Goal: Task Accomplishment & Management: Use online tool/utility

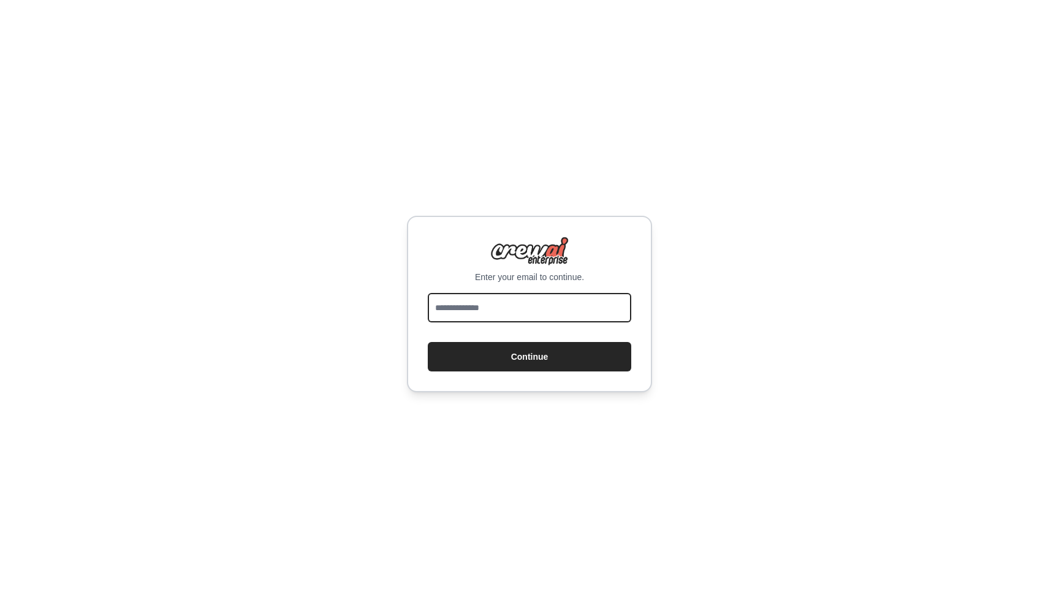
click at [516, 309] on input "email" at bounding box center [529, 307] width 203 height 29
type input "**********"
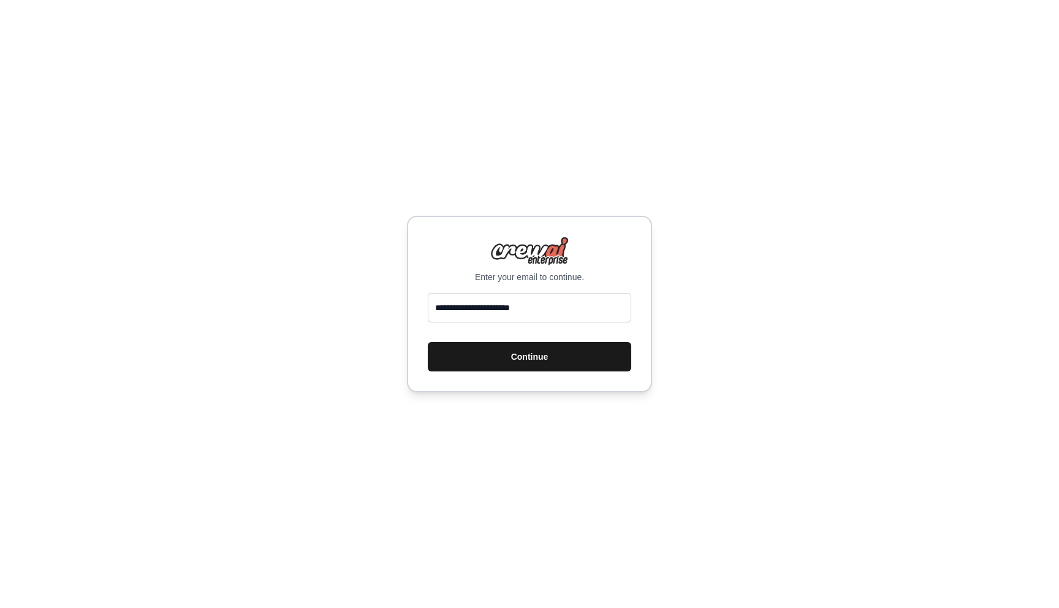
click at [522, 349] on button "Continue" at bounding box center [529, 356] width 203 height 29
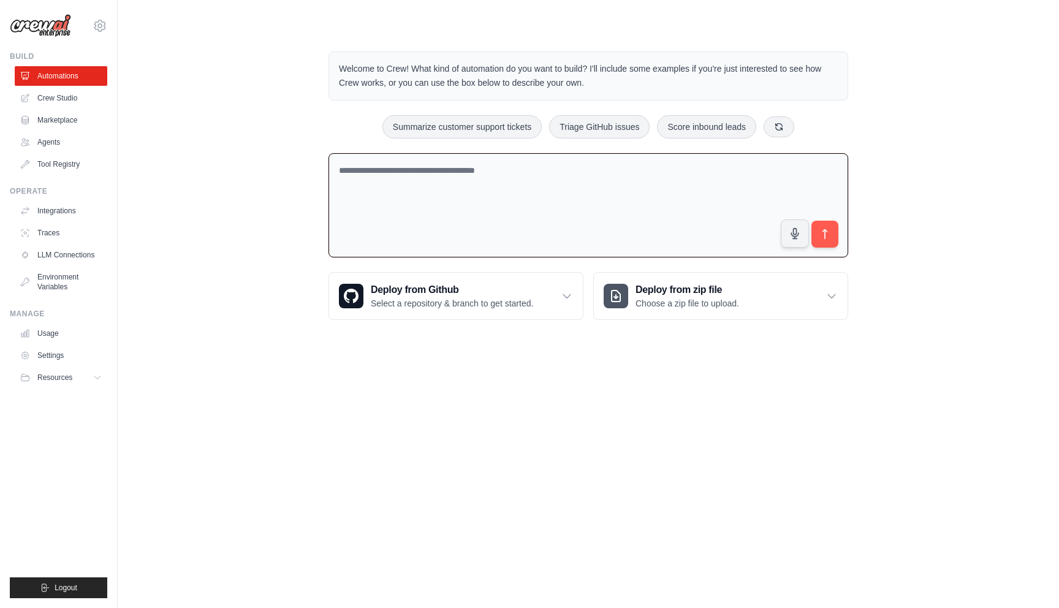
click at [565, 191] on textarea at bounding box center [588, 205] width 520 height 105
type textarea "**********"
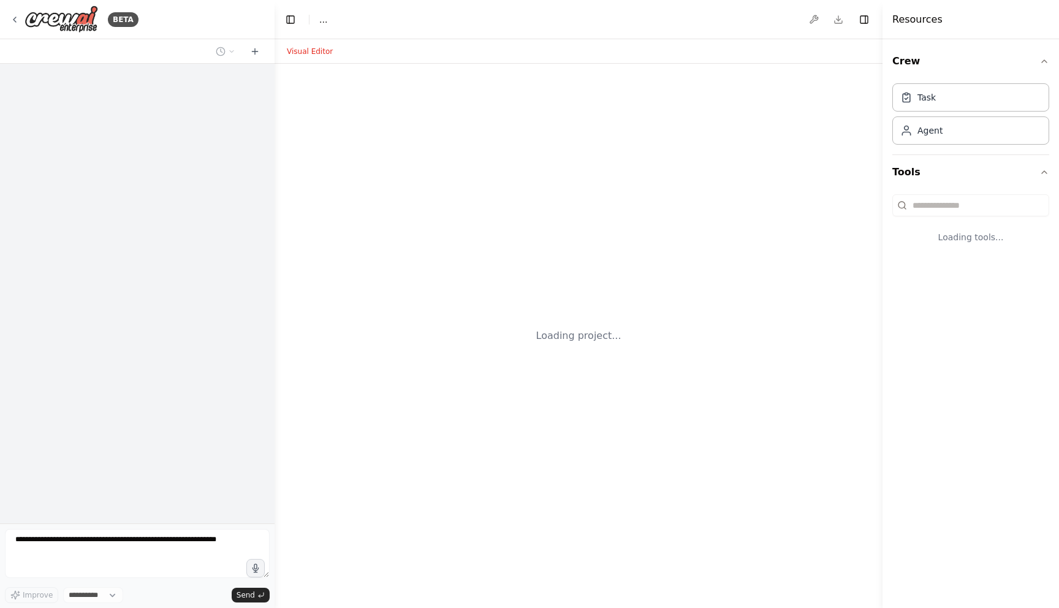
select select "****"
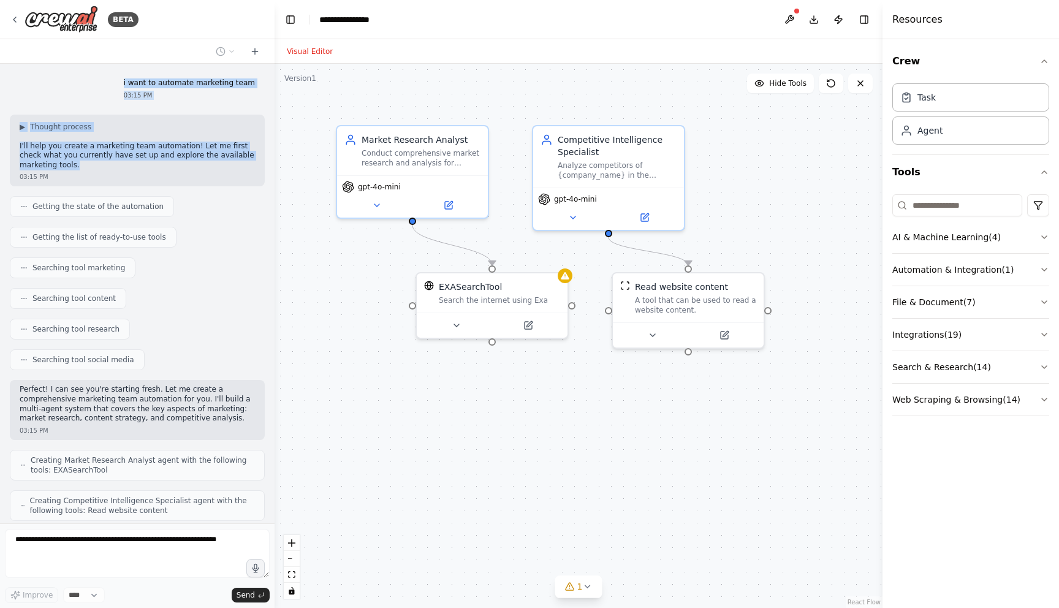
scroll to position [79, 0]
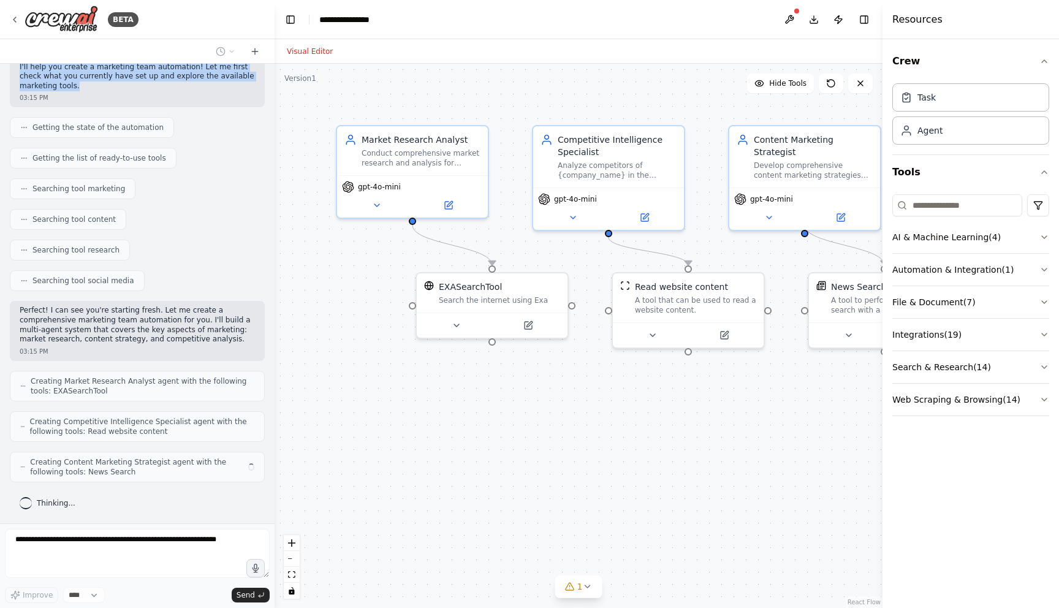
drag, startPoint x: 132, startPoint y: 85, endPoint x: 191, endPoint y: 89, distance: 58.9
click at [191, 89] on div "i want to automate marketing team 03:15 PM ▶ Thought process I'll help you crea…" at bounding box center [137, 294] width 275 height 460
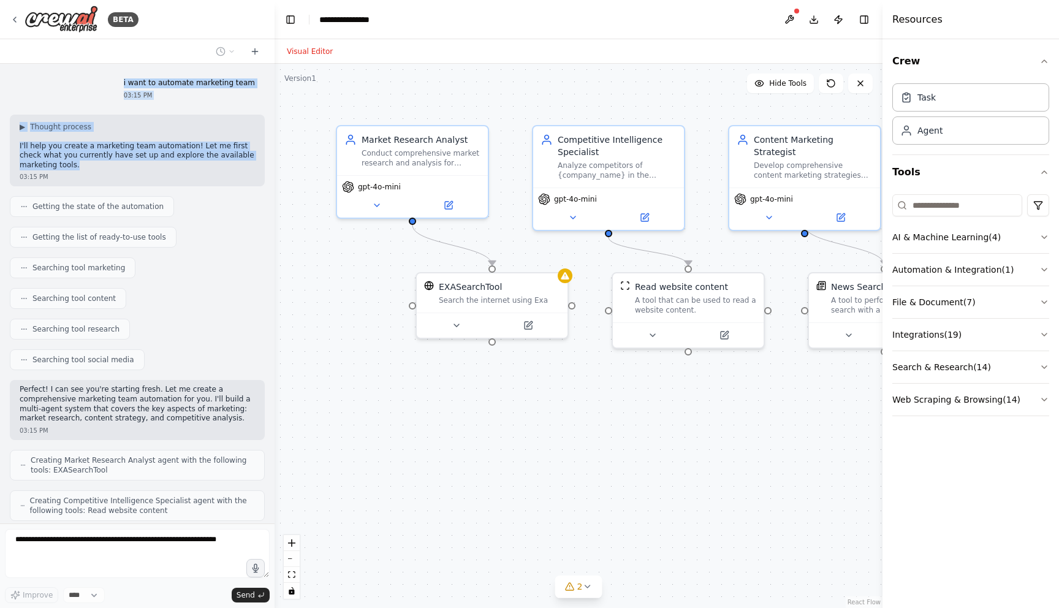
click at [218, 84] on p "i want to automate marketing team" at bounding box center [189, 83] width 131 height 10
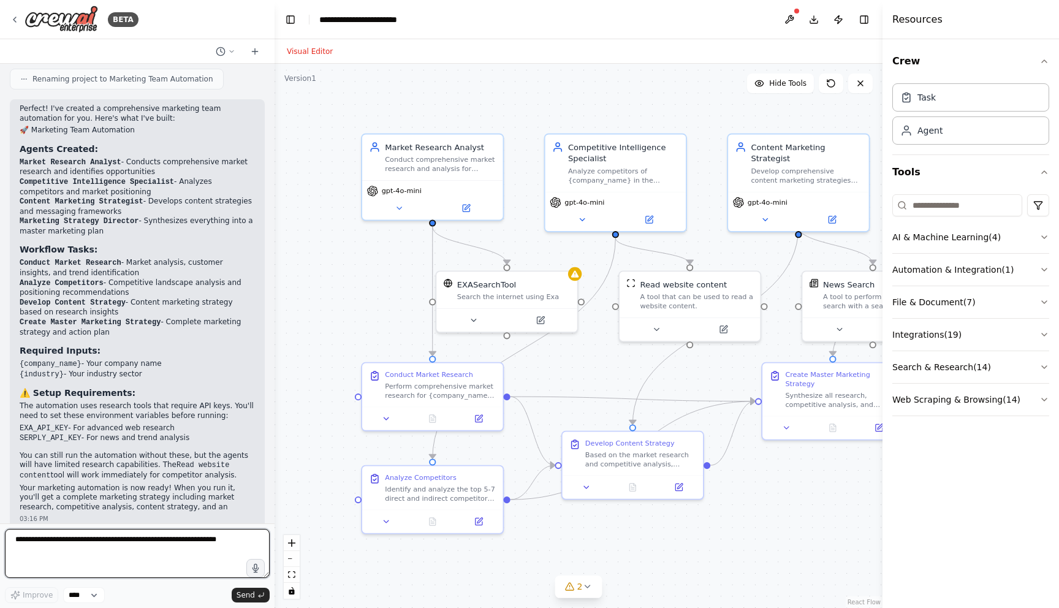
scroll to position [746, 0]
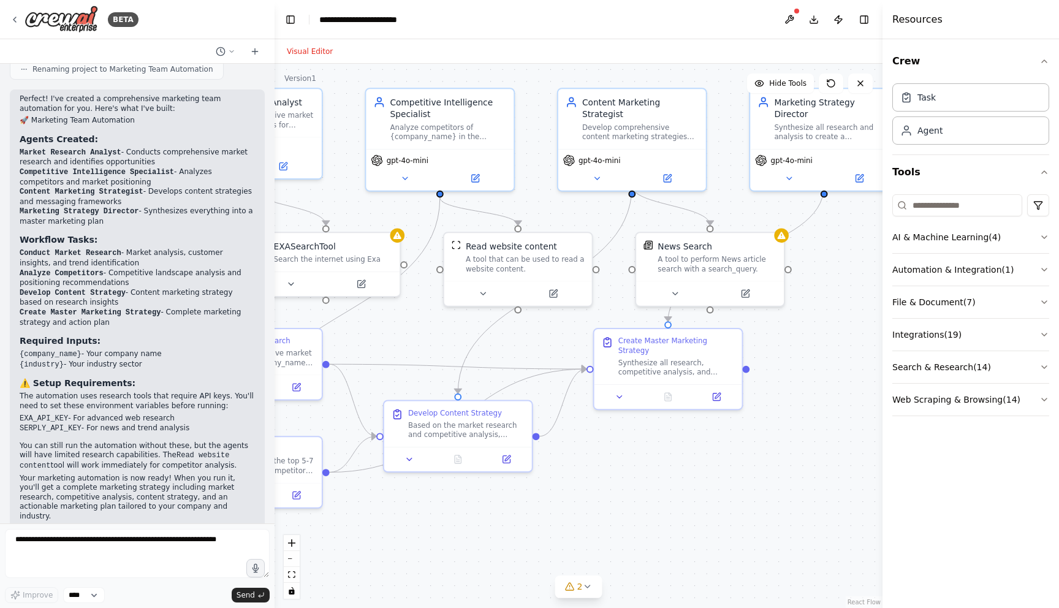
drag, startPoint x: 634, startPoint y: 371, endPoint x: 458, endPoint y: 338, distance: 178.5
click at [458, 338] on div ".deletable-edge-delete-btn { width: 20px; height: 20px; border: 0px solid #ffff…" at bounding box center [579, 336] width 608 height 544
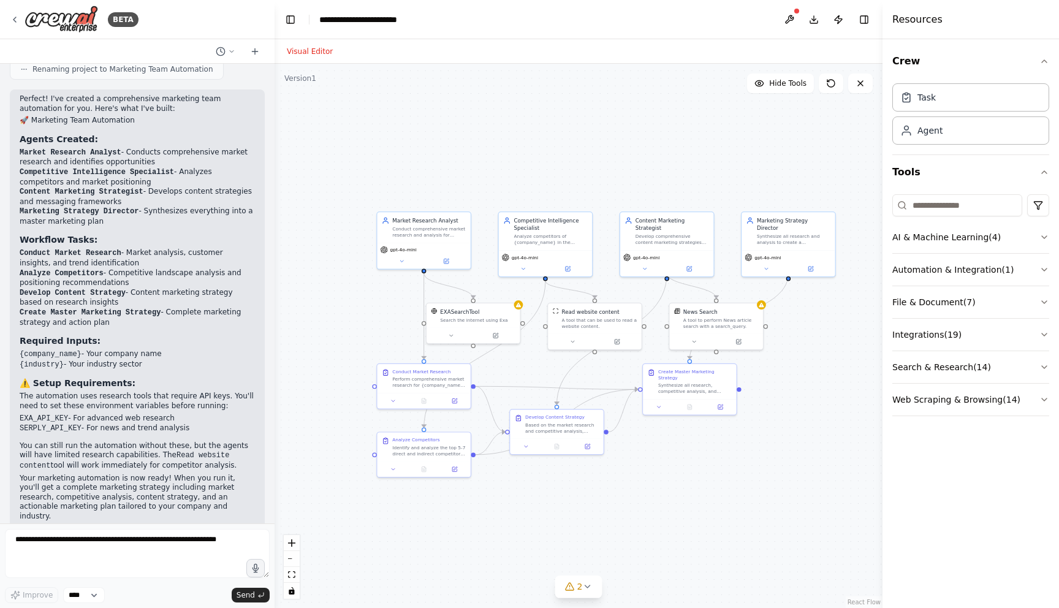
drag, startPoint x: 578, startPoint y: 420, endPoint x: 678, endPoint y: 451, distance: 104.1
click at [678, 451] on div ".deletable-edge-delete-btn { width: 20px; height: 20px; border: 0px solid #ffff…" at bounding box center [579, 336] width 608 height 544
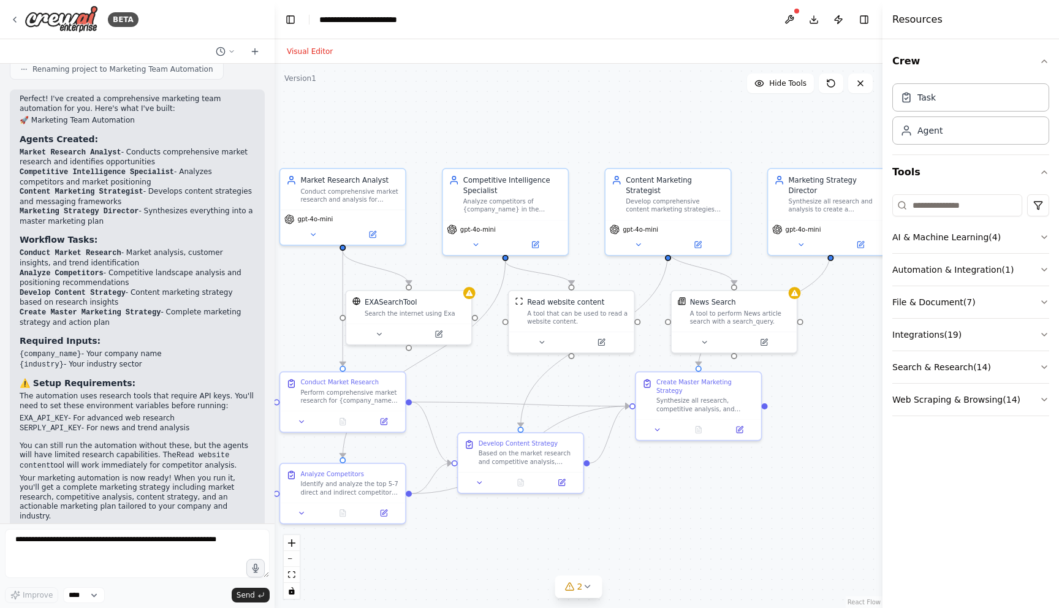
drag, startPoint x: 762, startPoint y: 467, endPoint x: 746, endPoint y: 475, distance: 18.4
click at [746, 475] on div ".deletable-edge-delete-btn { width: 20px; height: 20px; border: 0px solid #ffff…" at bounding box center [579, 336] width 608 height 544
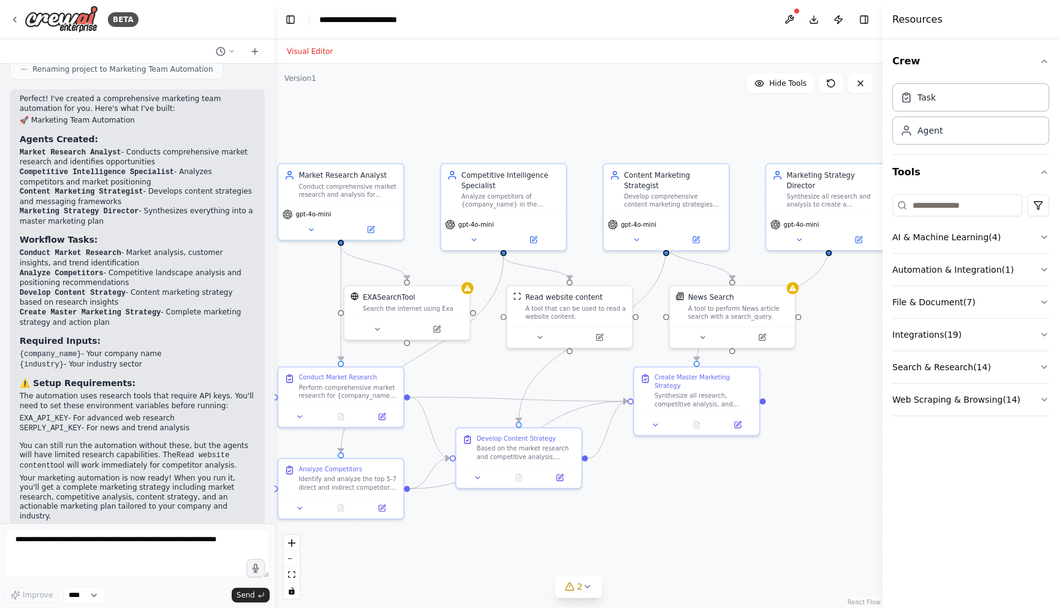
click at [711, 465] on div ".deletable-edge-delete-btn { width: 20px; height: 20px; border: 0px solid #ffff…" at bounding box center [579, 336] width 608 height 544
click at [36, 414] on code "EXA_API_KEY" at bounding box center [44, 418] width 48 height 9
click at [36, 423] on div "Perfect! I've created a comprehensive marketing team automation for you. Here's…" at bounding box center [137, 307] width 235 height 427
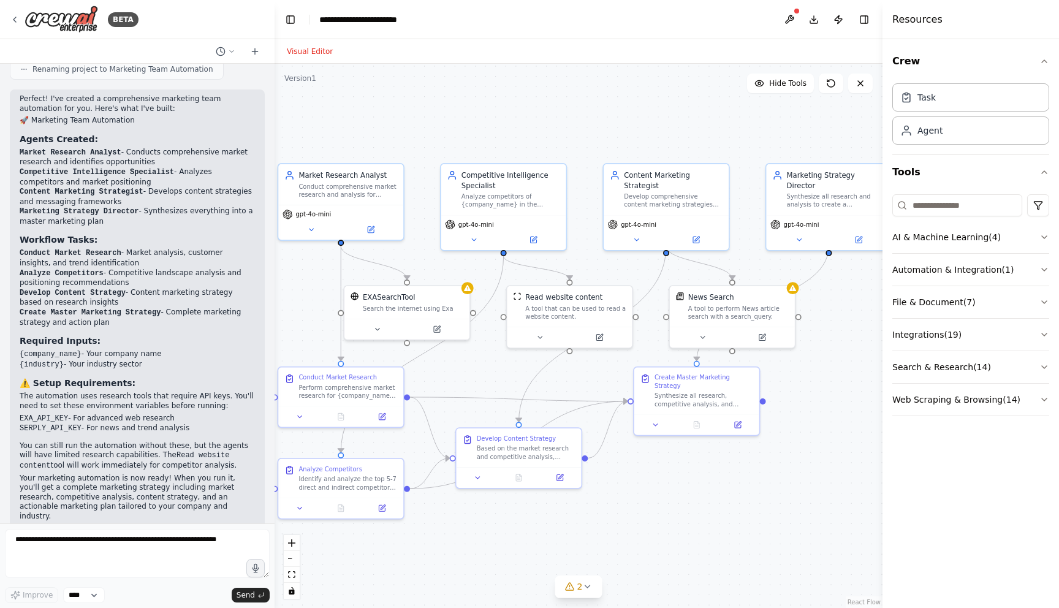
click at [36, 424] on code "SERPLY_API_KEY" at bounding box center [51, 428] width 62 height 9
click at [803, 394] on div ".deletable-edge-delete-btn { width: 20px; height: 20px; border: 0px solid #ffff…" at bounding box center [579, 336] width 608 height 544
click at [128, 423] on li "SERPLY_API_KEY - For news and trend analysis" at bounding box center [137, 428] width 235 height 10
drag, startPoint x: 205, startPoint y: 420, endPoint x: 75, endPoint y: 355, distance: 145.0
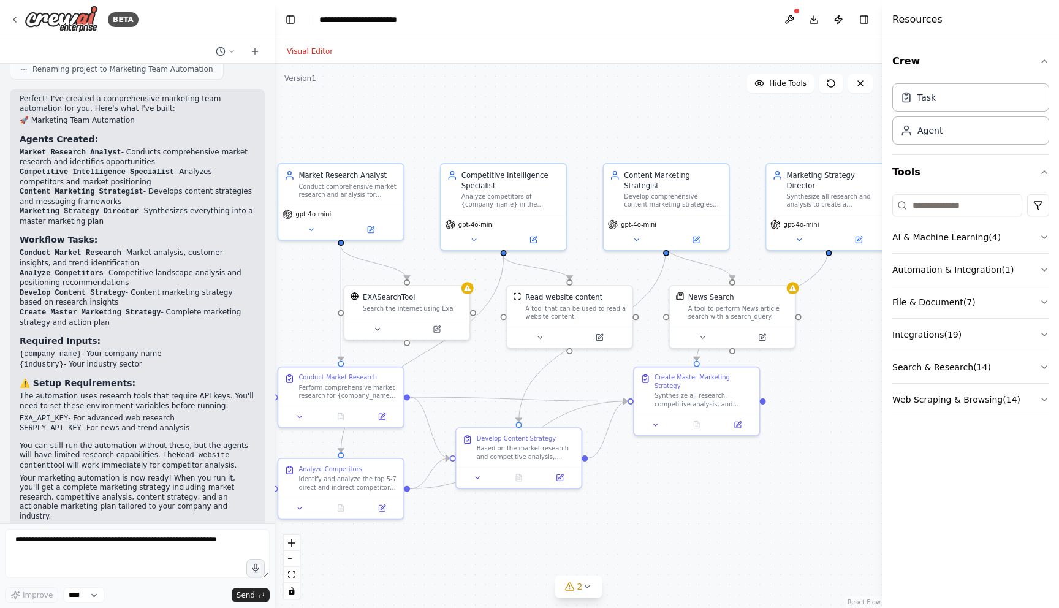
click at [75, 355] on div "Perfect! I've created a comprehensive marketing team automation for you. Here's…" at bounding box center [137, 307] width 235 height 427
click at [165, 524] on div "03:16 PM" at bounding box center [137, 528] width 235 height 9
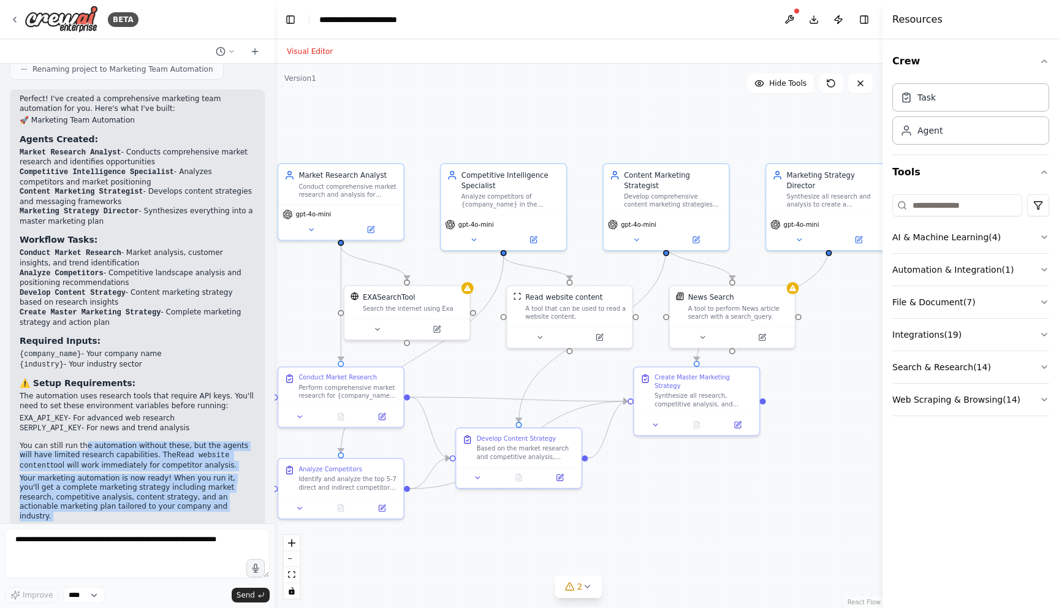
drag, startPoint x: 178, startPoint y: 501, endPoint x: 84, endPoint y: 428, distance: 119.2
click at [84, 428] on div "Perfect! I've created a comprehensive marketing team automation for you. Here's…" at bounding box center [137, 313] width 255 height 449
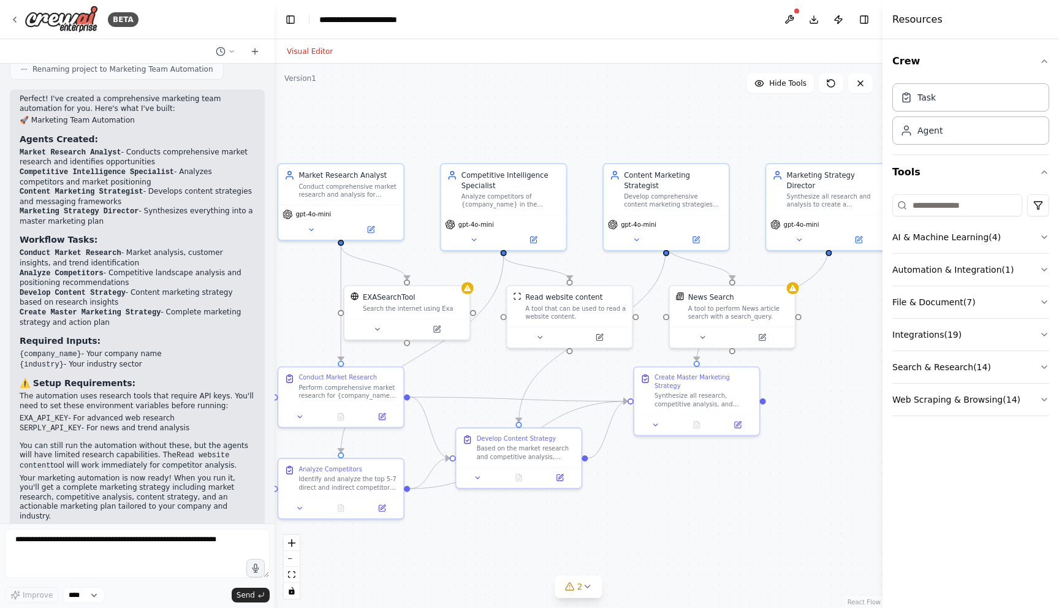
click at [84, 483] on p "Your marketing automation is now ready! When you run it, you'll get a complete …" at bounding box center [137, 498] width 235 height 48
click at [583, 131] on div ".deletable-edge-delete-btn { width: 20px; height: 20px; border: 0px solid #ffff…" at bounding box center [579, 336] width 608 height 544
click at [793, 19] on button at bounding box center [789, 20] width 20 height 22
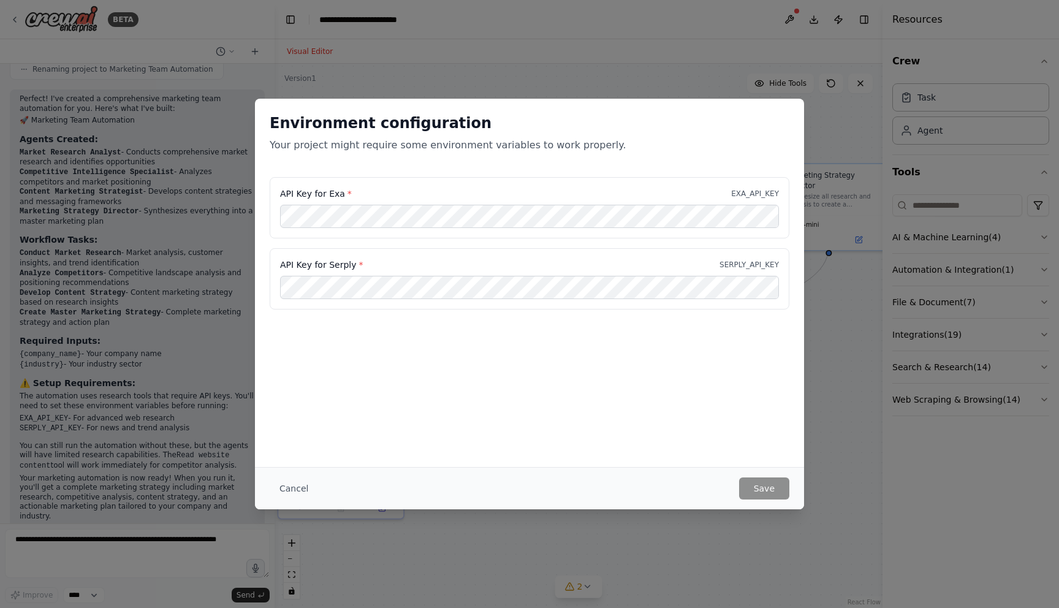
click at [828, 356] on div "Environment configuration Your project might require some environment variables…" at bounding box center [529, 304] width 1059 height 608
click at [296, 487] on button "Cancel" at bounding box center [294, 488] width 48 height 22
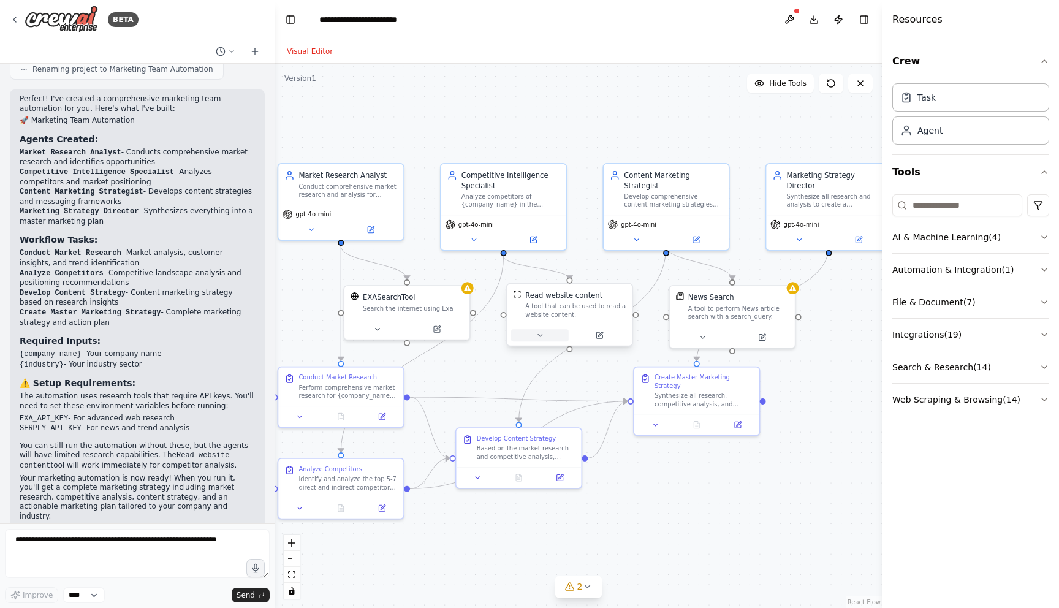
click at [542, 339] on button at bounding box center [540, 335] width 58 height 12
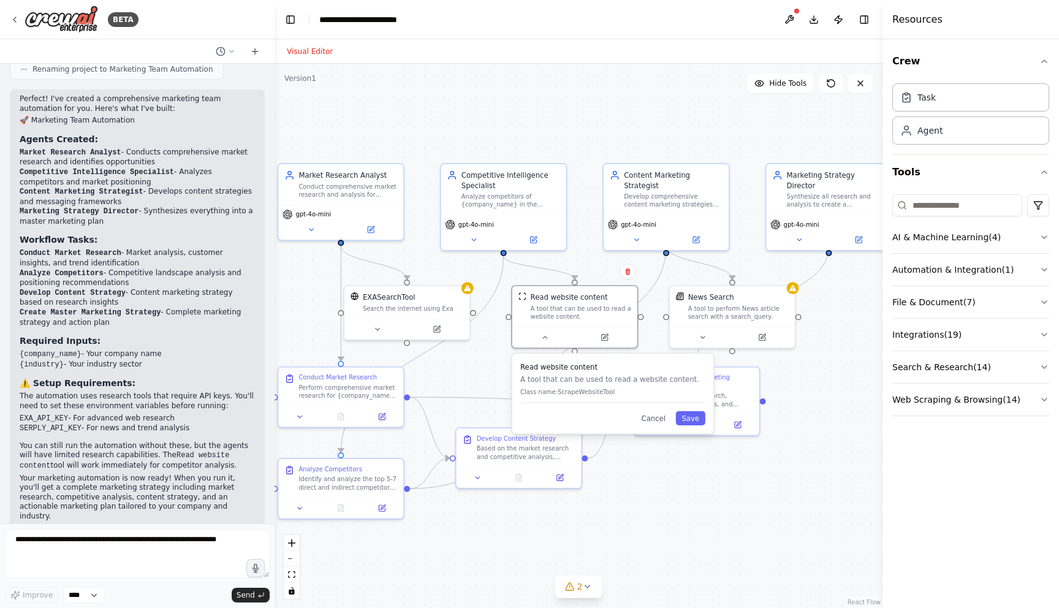
click at [691, 537] on div ".deletable-edge-delete-btn { width: 20px; height: 20px; border: 0px solid #ffff…" at bounding box center [579, 336] width 608 height 544
click at [706, 341] on div at bounding box center [732, 335] width 125 height 21
click at [703, 335] on icon at bounding box center [702, 336] width 4 height 2
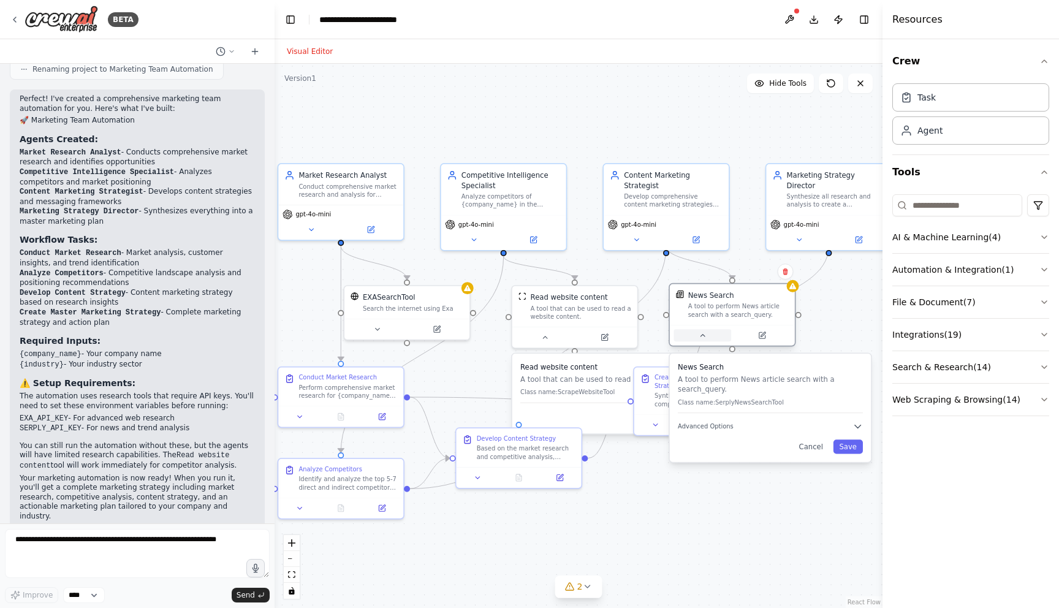
click at [703, 335] on icon at bounding box center [702, 336] width 4 height 2
click at [577, 395] on p "Class name: ScrapeWebsiteTool" at bounding box center [612, 392] width 185 height 8
click at [541, 339] on icon at bounding box center [545, 335] width 8 height 8
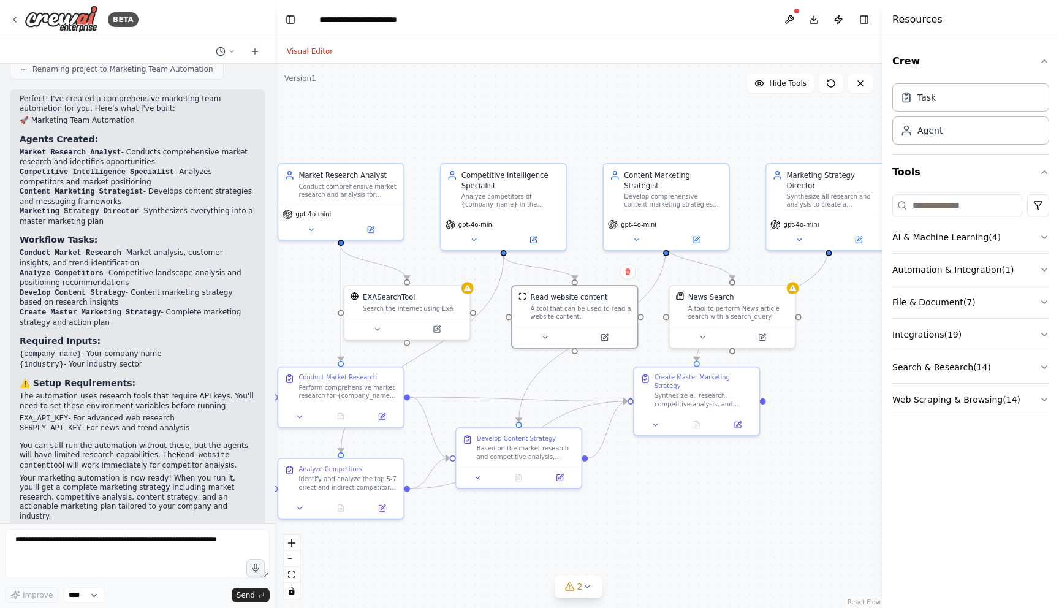
click at [654, 482] on div ".deletable-edge-delete-btn { width: 20px; height: 20px; border: 0px solid #ffff…" at bounding box center [579, 336] width 608 height 544
click at [579, 586] on span "2" at bounding box center [580, 586] width 6 height 12
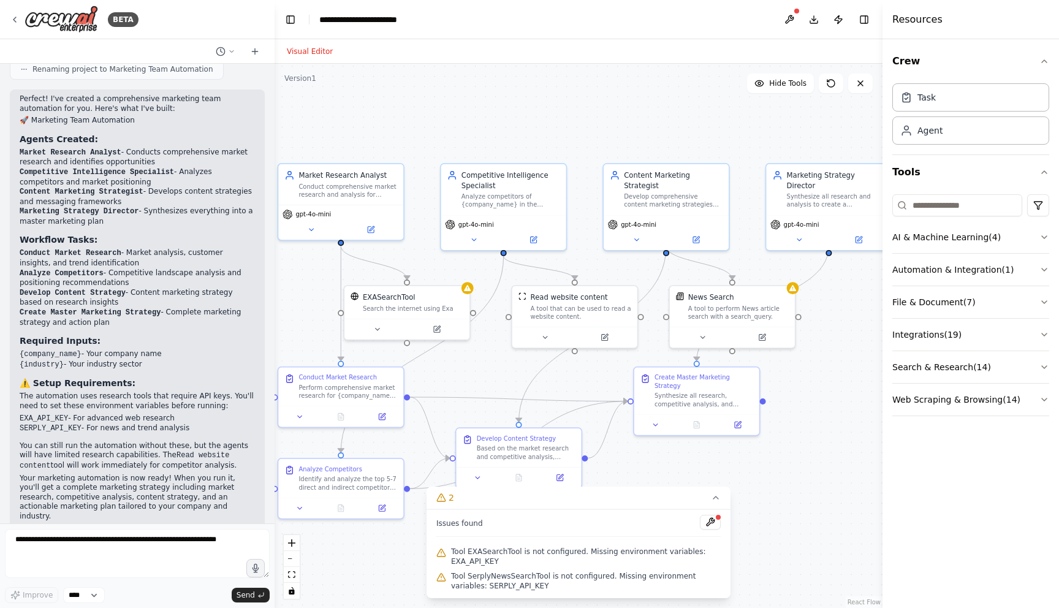
click at [455, 553] on span "Tool EXASearchTool is not configured. Missing environment variables: EXA_API_KEY" at bounding box center [586, 557] width 270 height 20
click at [455, 552] on span "Tool EXASearchTool is not configured. Missing environment variables: EXA_API_KEY" at bounding box center [586, 557] width 270 height 20
click at [438, 549] on icon at bounding box center [441, 553] width 10 height 10
click at [437, 550] on icon at bounding box center [441, 553] width 10 height 10
click at [706, 497] on button "2" at bounding box center [578, 498] width 304 height 23
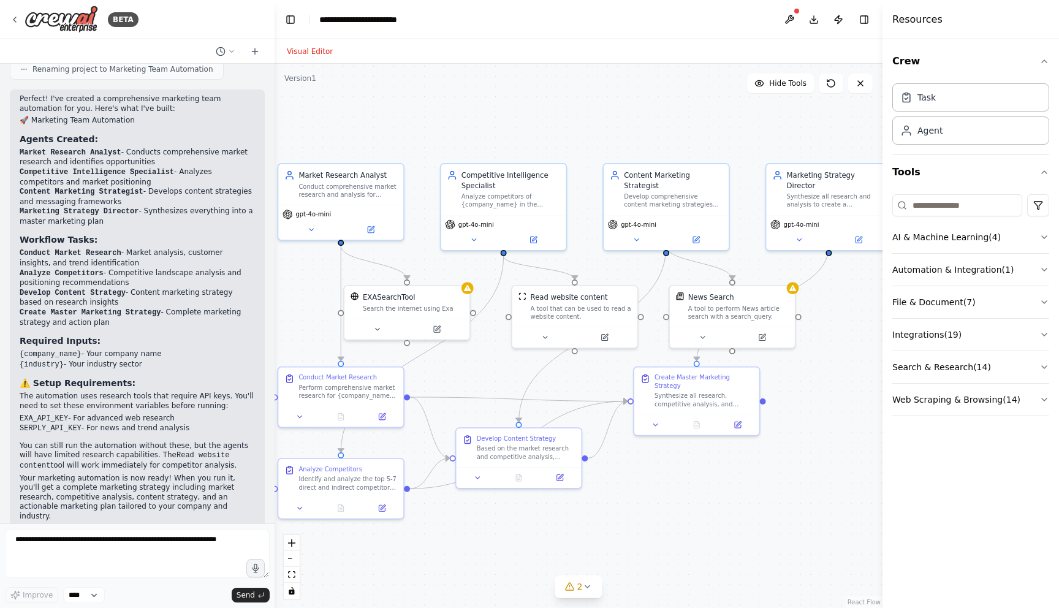
click at [679, 538] on div ".deletable-edge-delete-btn { width: 20px; height: 20px; border: 0px solid #ffff…" at bounding box center [579, 336] width 608 height 544
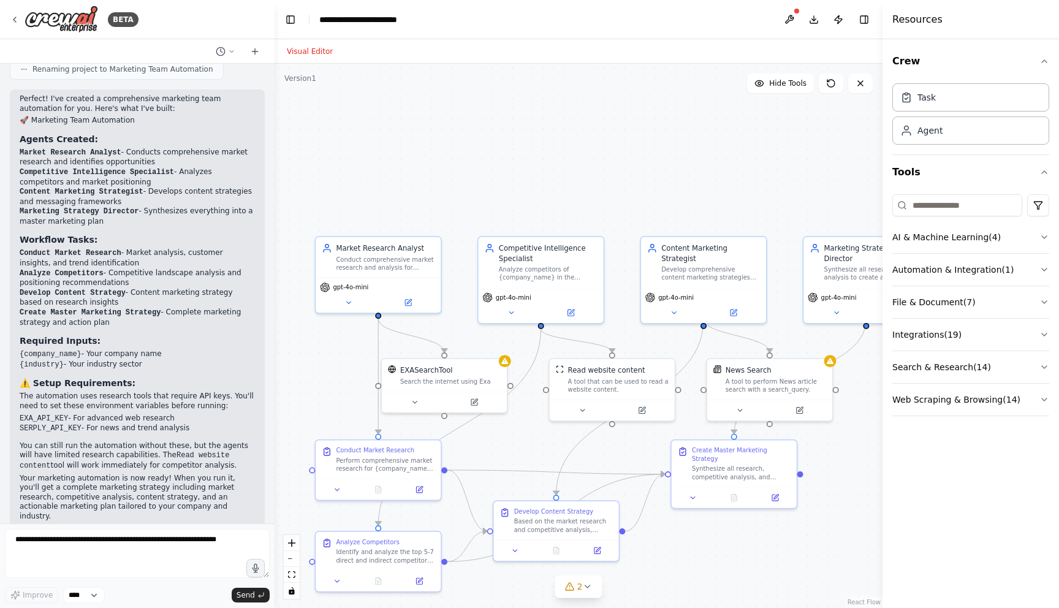
drag, startPoint x: 660, startPoint y: 521, endPoint x: 697, endPoint y: 541, distance: 42.0
click at [702, 540] on div ".deletable-edge-delete-btn { width: 20px; height: 20px; border: 0px solid #ffff…" at bounding box center [579, 336] width 608 height 544
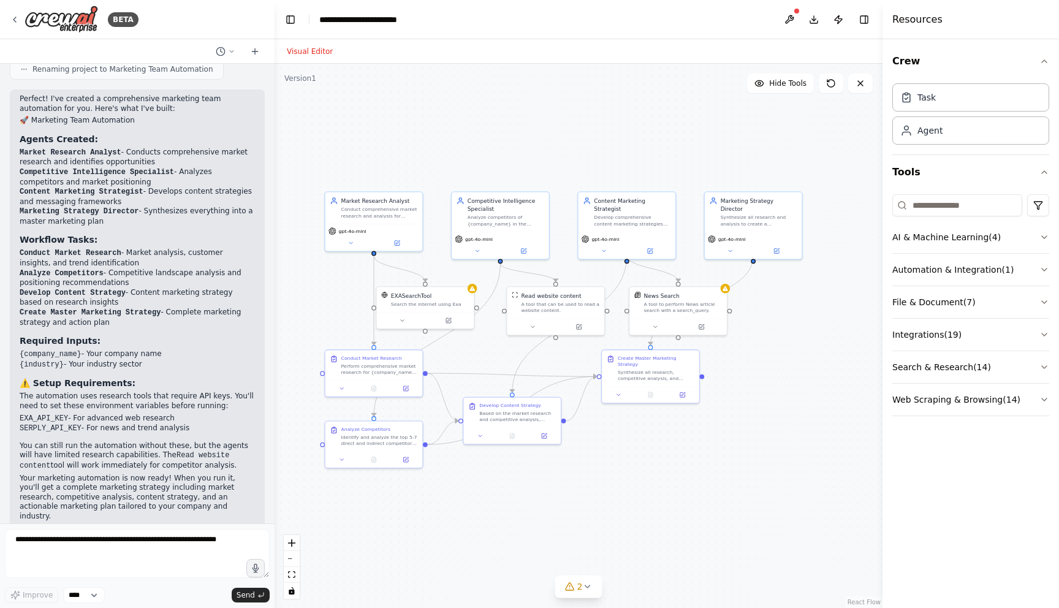
drag, startPoint x: 718, startPoint y: 215, endPoint x: 655, endPoint y: 137, distance: 100.2
click at [657, 137] on div ".deletable-edge-delete-btn { width: 20px; height: 20px; border: 0px solid #ffff…" at bounding box center [579, 336] width 608 height 544
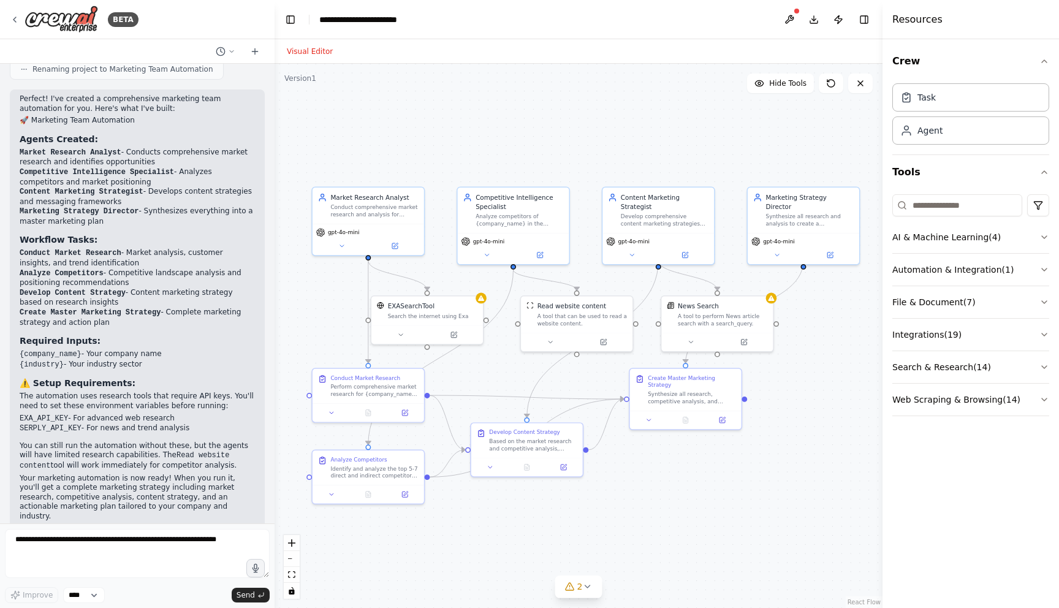
drag, startPoint x: 617, startPoint y: 134, endPoint x: 632, endPoint y: 129, distance: 15.7
click at [632, 129] on div ".deletable-edge-delete-btn { width: 20px; height: 20px; border: 0px solid #ffff…" at bounding box center [579, 336] width 608 height 544
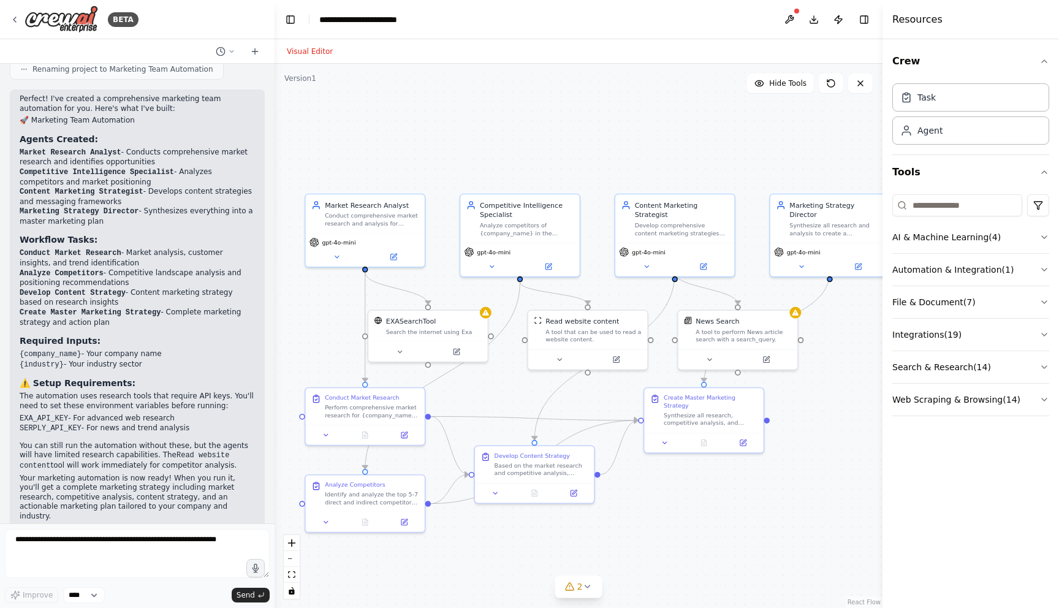
drag, startPoint x: 548, startPoint y: 110, endPoint x: 562, endPoint y: 113, distance: 15.2
click at [562, 113] on div ".deletable-edge-delete-btn { width: 20px; height: 20px; border: 0px solid #ffff…" at bounding box center [579, 336] width 608 height 544
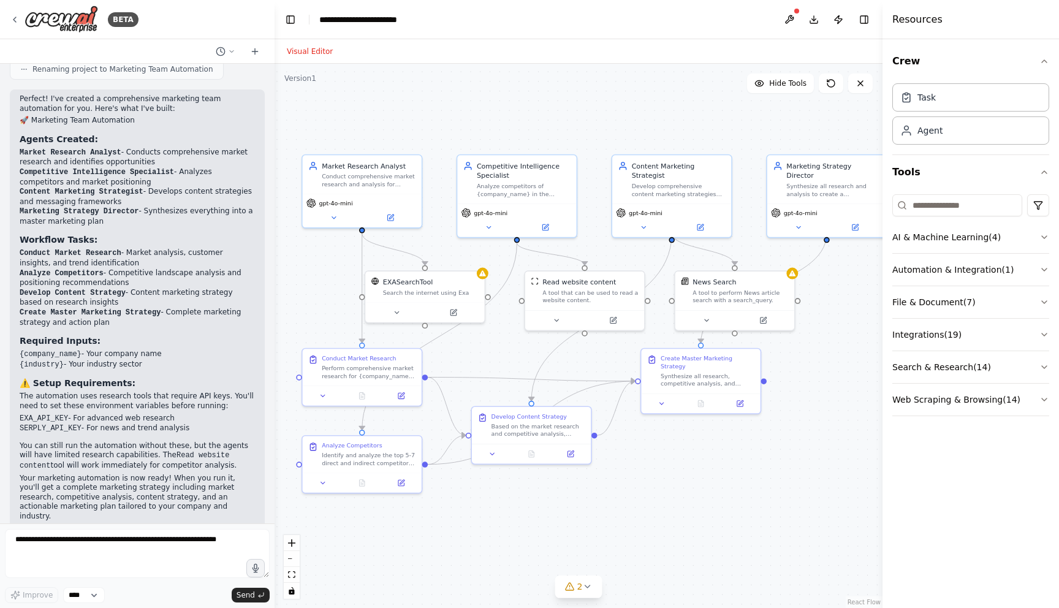
drag, startPoint x: 589, startPoint y: 131, endPoint x: 584, endPoint y: 92, distance: 39.6
click at [586, 92] on div ".deletable-edge-delete-btn { width: 20px; height: 20px; border: 0px solid #ffff…" at bounding box center [579, 336] width 608 height 544
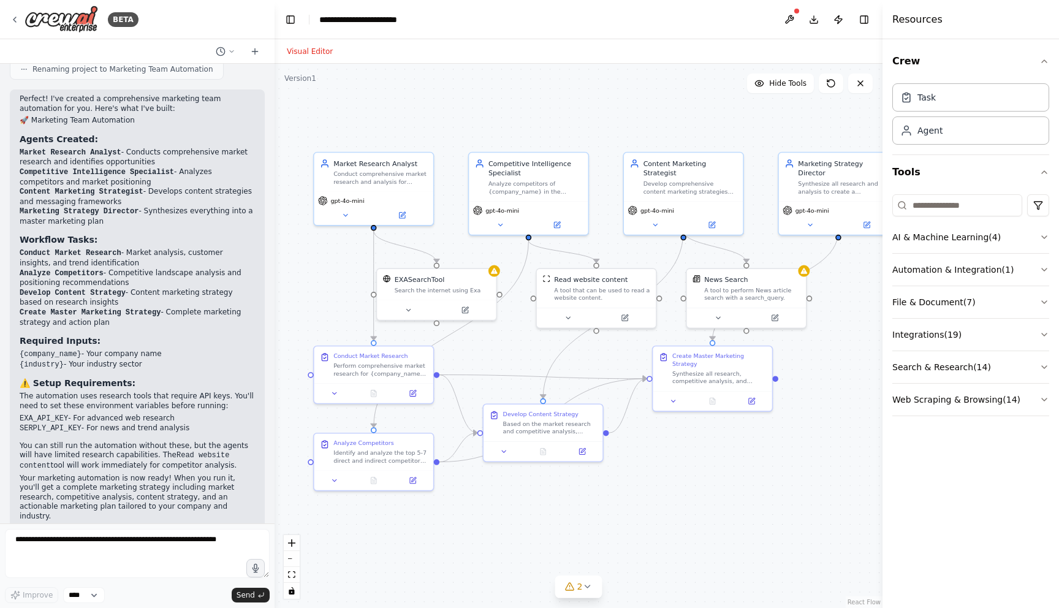
drag, startPoint x: 502, startPoint y: 129, endPoint x: 512, endPoint y: 127, distance: 9.5
click at [512, 127] on div ".deletable-edge-delete-btn { width: 20px; height: 20px; border: 0px solid #ffff…" at bounding box center [579, 336] width 608 height 544
